Goal: Obtain resource: Download file/media

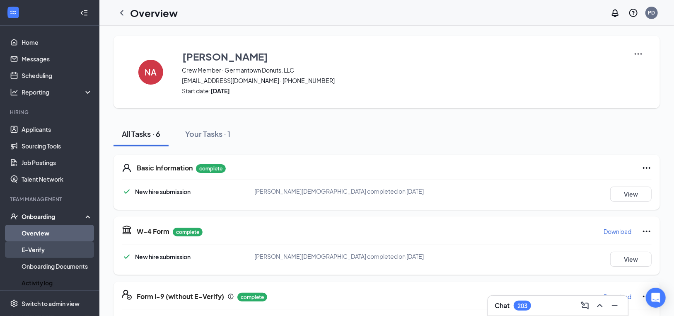
drag, startPoint x: 45, startPoint y: 280, endPoint x: 64, endPoint y: 257, distance: 30.0
click at [45, 280] on link "Activity log" at bounding box center [57, 282] width 71 height 17
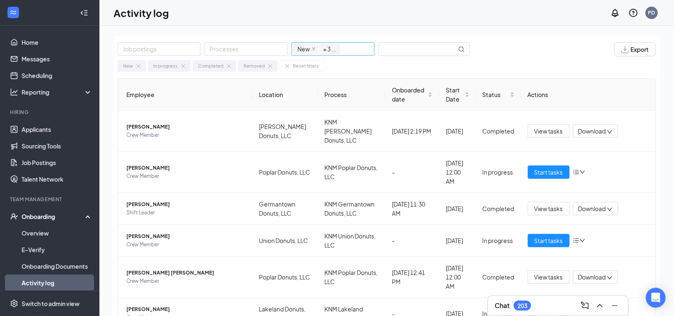
click at [345, 50] on div "New In progress Completed Removed + 3 ..." at bounding box center [333, 49] width 79 height 12
click at [414, 52] on input "text" at bounding box center [417, 49] width 77 height 13
click at [621, 48] on img "button" at bounding box center [624, 49] width 7 height 7
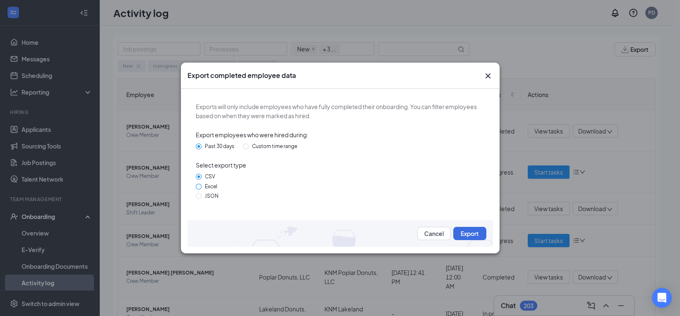
click at [210, 187] on span "Excel" at bounding box center [211, 186] width 19 height 6
click at [202, 187] on input "Excel" at bounding box center [199, 186] width 6 height 6
radio input "true"
radio input "false"
click at [471, 231] on button "Export" at bounding box center [469, 233] width 33 height 13
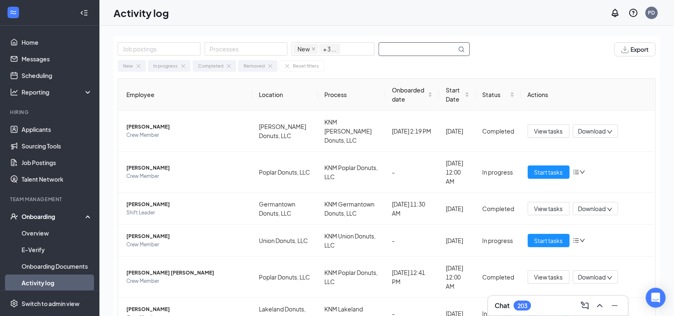
click at [417, 51] on input "text" at bounding box center [417, 49] width 77 height 13
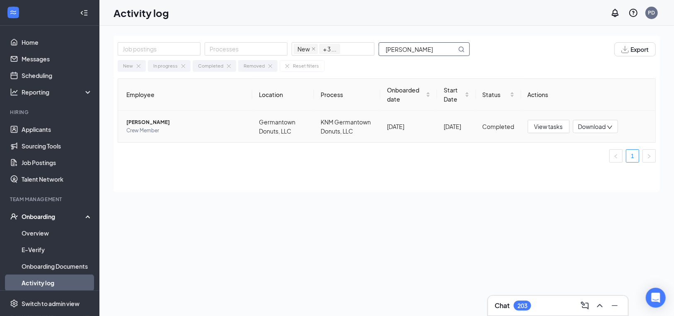
click at [598, 129] on span "Download" at bounding box center [592, 126] width 28 height 9
click at [601, 144] on div "Download summary" at bounding box center [622, 146] width 89 height 10
drag, startPoint x: 435, startPoint y: 46, endPoint x: 275, endPoint y: 33, distance: 160.4
click at [275, 30] on div "Job postings Processes New In progress Completed Removed + 3 ... [PERSON_NAME] …" at bounding box center [386, 189] width 574 height 327
click at [597, 127] on span "Download" at bounding box center [592, 126] width 28 height 9
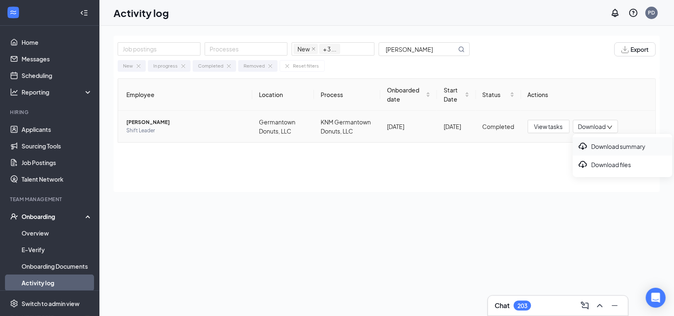
click at [604, 147] on div "Download summary" at bounding box center [622, 146] width 89 height 10
click at [409, 50] on input "[PERSON_NAME]" at bounding box center [417, 49] width 77 height 13
drag, startPoint x: 404, startPoint y: 49, endPoint x: 302, endPoint y: 27, distance: 104.7
click at [301, 26] on div "Job postings Processes New In progress Completed Removed + 3 ... [PERSON_NAME] …" at bounding box center [386, 189] width 574 height 327
click at [600, 128] on span "Download" at bounding box center [592, 126] width 28 height 9
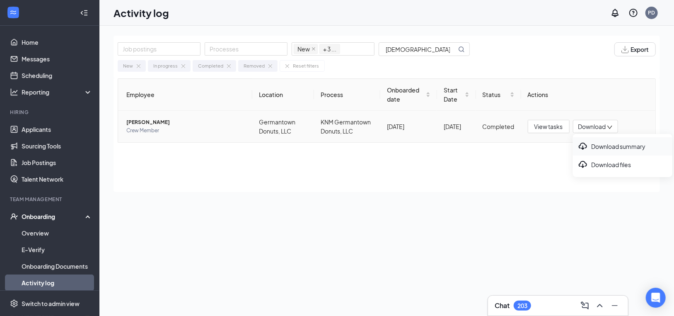
click at [594, 147] on div "Download summary" at bounding box center [622, 146] width 89 height 10
drag, startPoint x: 426, startPoint y: 48, endPoint x: 354, endPoint y: 43, distance: 71.8
click at [350, 44] on div "Job postings Processes New In progress Completed Removed + 3 ... [PERSON_NAME]" at bounding box center [298, 49] width 360 height 14
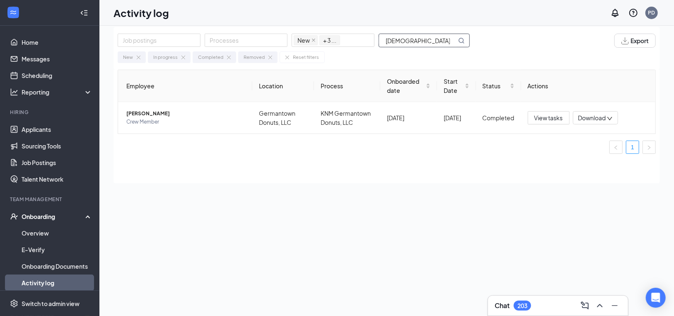
scroll to position [14, 0]
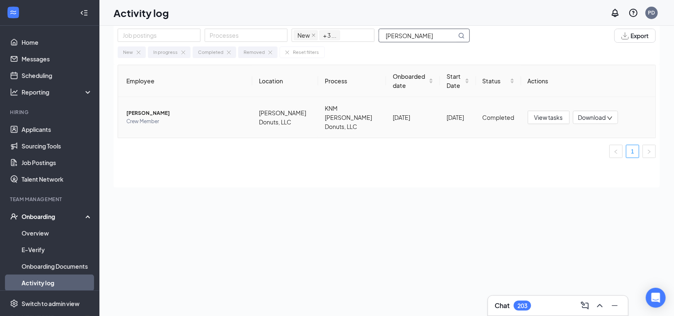
click at [594, 113] on span "Download" at bounding box center [592, 117] width 28 height 9
click at [597, 131] on div "Download summary" at bounding box center [622, 133] width 89 height 10
drag, startPoint x: 408, startPoint y: 33, endPoint x: 338, endPoint y: 33, distance: 70.0
click at [337, 34] on div "Job postings Processes New In progress Completed Removed + 3 ... [PERSON_NAME]" at bounding box center [298, 36] width 360 height 14
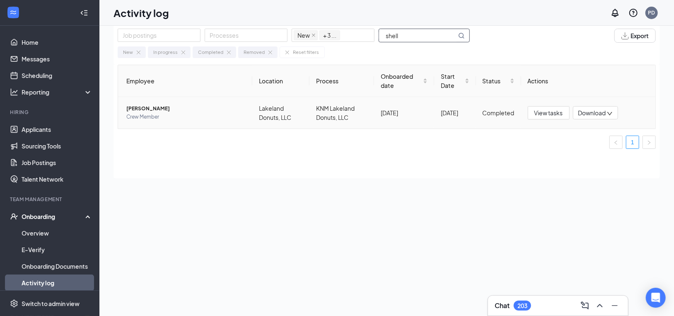
click at [598, 114] on span "Download" at bounding box center [592, 112] width 28 height 9
click at [596, 152] on div "Download files" at bounding box center [622, 151] width 89 height 10
click at [592, 113] on span "Download" at bounding box center [592, 112] width 28 height 9
click at [593, 133] on div "Download summary" at bounding box center [617, 133] width 89 height 10
drag, startPoint x: 417, startPoint y: 36, endPoint x: 368, endPoint y: 34, distance: 48.9
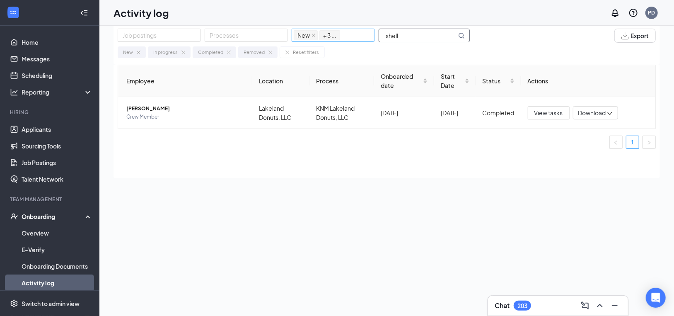
click at [368, 34] on div "Job postings Processes New In progress Completed Removed + 3 ... shell" at bounding box center [298, 36] width 360 height 14
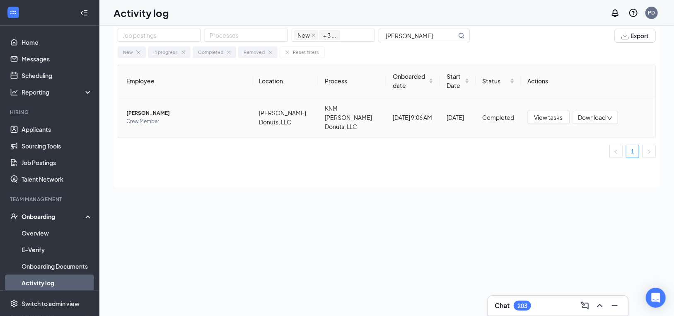
click at [578, 113] on span "Download" at bounding box center [592, 117] width 28 height 9
click at [596, 133] on div "Download summary" at bounding box center [617, 133] width 89 height 10
drag, startPoint x: 423, startPoint y: 31, endPoint x: 357, endPoint y: 34, distance: 65.9
click at [357, 33] on div "Job postings Processes New In progress Completed Removed + 3 ... [PERSON_NAME]" at bounding box center [298, 36] width 360 height 14
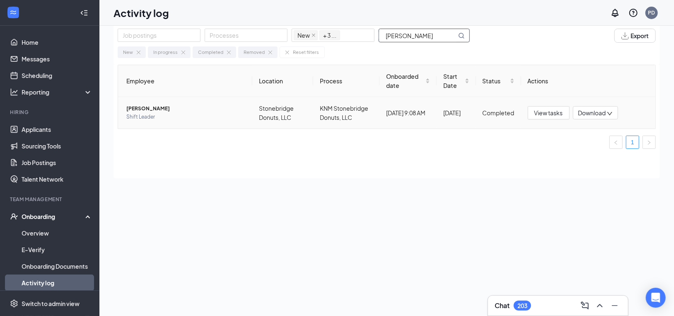
click at [599, 111] on span "Download" at bounding box center [592, 112] width 28 height 9
click at [591, 134] on div "Download summary" at bounding box center [617, 133] width 89 height 10
drag, startPoint x: 422, startPoint y: 38, endPoint x: 347, endPoint y: 36, distance: 74.6
click at [352, 37] on div "Job postings Processes New In progress Completed Removed + 3 ... [PERSON_NAME]" at bounding box center [298, 36] width 360 height 14
click at [587, 113] on span "Download" at bounding box center [592, 112] width 28 height 9
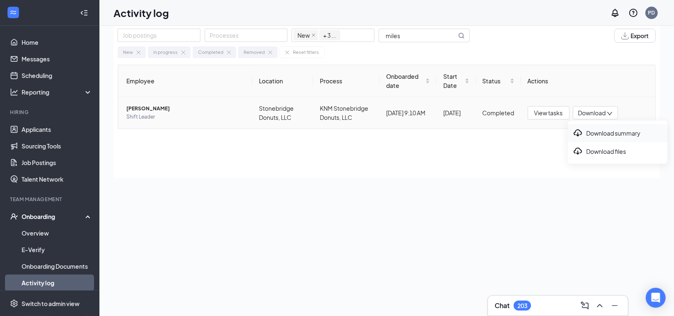
click at [593, 134] on div "Download summary" at bounding box center [617, 133] width 89 height 10
drag, startPoint x: 410, startPoint y: 29, endPoint x: 353, endPoint y: 25, distance: 57.3
click at [354, 25] on div "Activity log PD Chat 203 Job postings Processes New In progress Completed Remov…" at bounding box center [386, 162] width 574 height 353
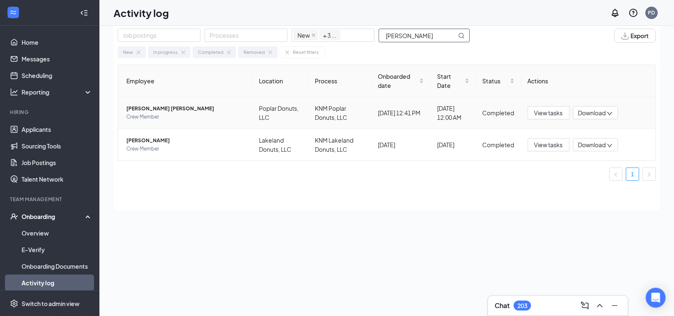
click at [594, 116] on span "Download" at bounding box center [592, 112] width 28 height 9
click at [599, 134] on div "Download summary" at bounding box center [617, 133] width 89 height 10
drag, startPoint x: 419, startPoint y: 34, endPoint x: 349, endPoint y: 29, distance: 69.8
click at [349, 29] on div "Job postings Processes New In progress Completed Removed + 3 ... [PERSON_NAME]" at bounding box center [298, 36] width 360 height 14
click at [410, 36] on input "[PERSON_NAME]" at bounding box center [417, 35] width 77 height 13
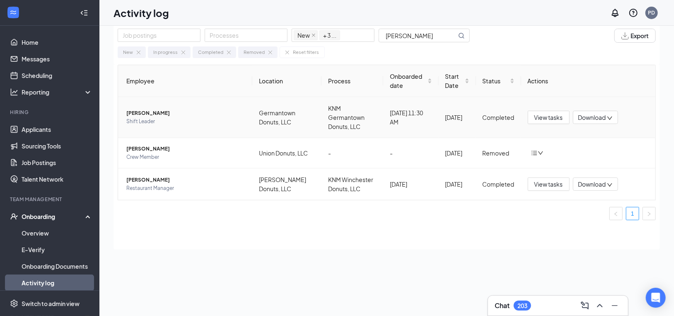
click at [591, 113] on span "Download" at bounding box center [592, 117] width 28 height 9
click at [596, 133] on div "Download summary" at bounding box center [617, 133] width 89 height 10
drag, startPoint x: 411, startPoint y: 35, endPoint x: 164, endPoint y: 26, distance: 246.6
click at [169, 29] on div "Job postings Processes New In progress Completed Removed + 3 ... [PERSON_NAME]" at bounding box center [298, 36] width 360 height 14
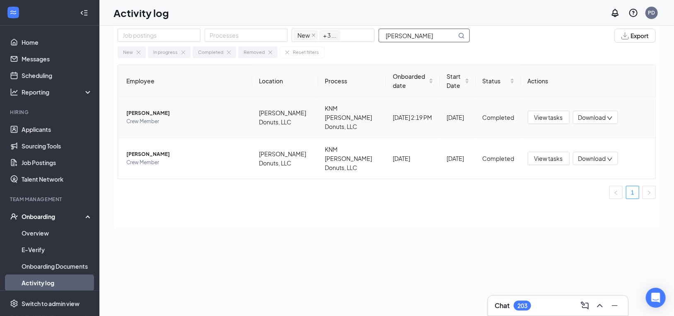
type input "[PERSON_NAME]"
click at [596, 113] on span "Download" at bounding box center [592, 117] width 28 height 9
click at [597, 133] on div "Download summary" at bounding box center [617, 133] width 89 height 10
